Goal: Task Accomplishment & Management: Manage account settings

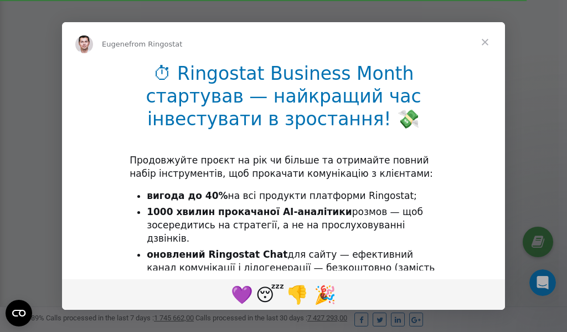
click at [486, 43] on span "Close" at bounding box center [485, 42] width 40 height 40
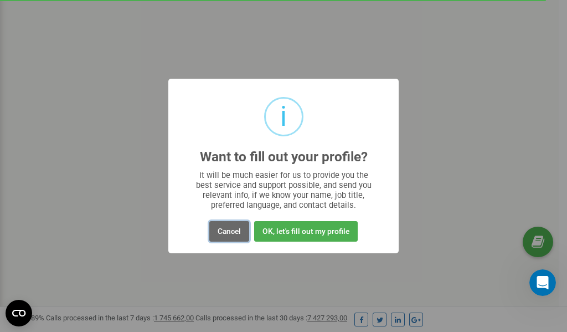
click at [233, 233] on button "Cancel" at bounding box center [229, 231] width 40 height 20
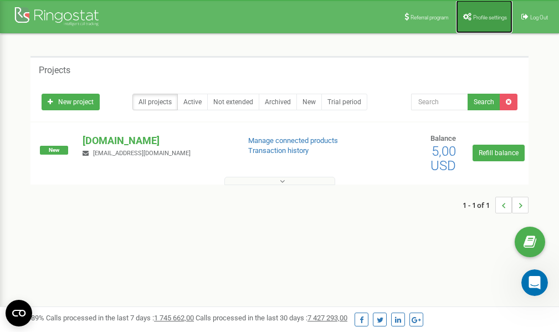
click at [475, 15] on span "Profile settings" at bounding box center [490, 17] width 34 height 6
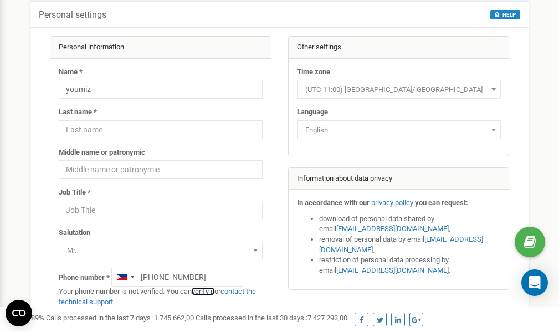
click at [210, 291] on link "verify it" at bounding box center [203, 291] width 23 height 8
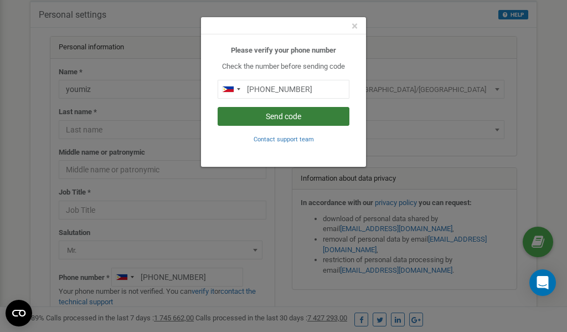
click at [269, 115] on button "Send code" at bounding box center [284, 116] width 132 height 19
